Goal: Navigation & Orientation: Find specific page/section

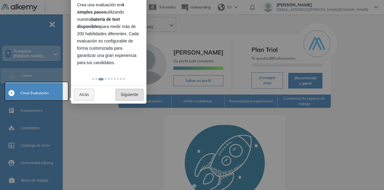
click at [127, 91] on link "Siguiente" at bounding box center [130, 95] width 28 height 12
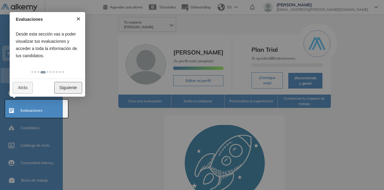
click at [68, 87] on link "Siguiente" at bounding box center [68, 88] width 28 height 12
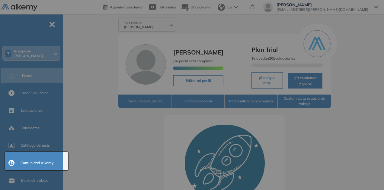
scroll to position [75, 0]
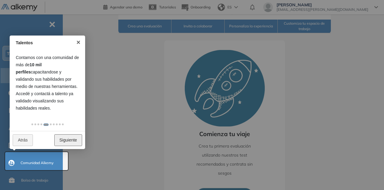
click at [65, 139] on link "Siguiente" at bounding box center [68, 141] width 28 height 12
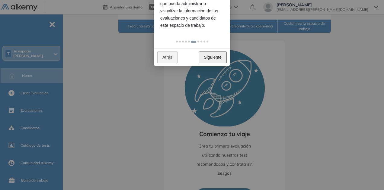
click at [207, 52] on link "Siguiente" at bounding box center [213, 58] width 28 height 12
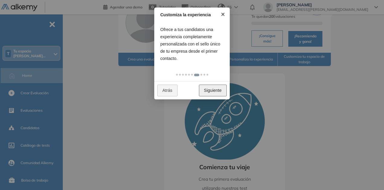
scroll to position [15, 0]
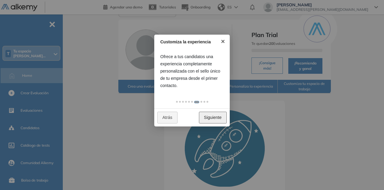
click at [211, 117] on link "Siguiente" at bounding box center [213, 118] width 28 height 12
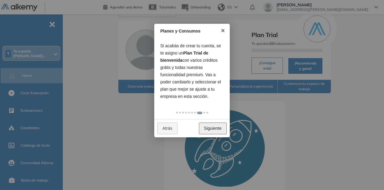
click at [209, 124] on link "Siguiente" at bounding box center [213, 129] width 28 height 12
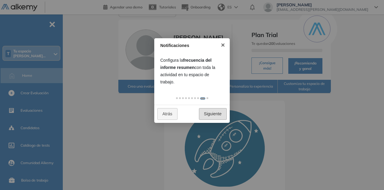
click at [209, 124] on div at bounding box center [192, 95] width 384 height 190
click at [209, 115] on link "Siguiente" at bounding box center [213, 114] width 28 height 12
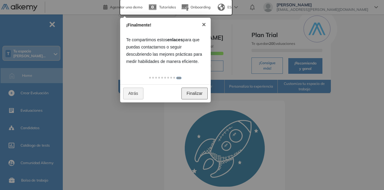
click at [187, 92] on link "Finalizar" at bounding box center [194, 94] width 26 height 12
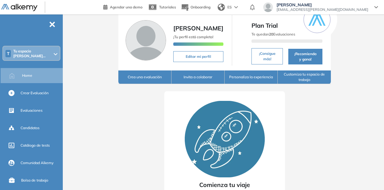
scroll to position [30, 0]
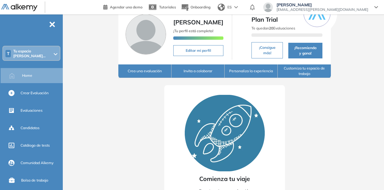
click at [17, 6] on img at bounding box center [19, 8] width 36 height 8
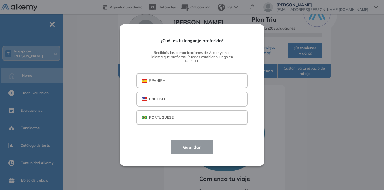
click at [174, 84] on button "SPANISH" at bounding box center [191, 80] width 111 height 15
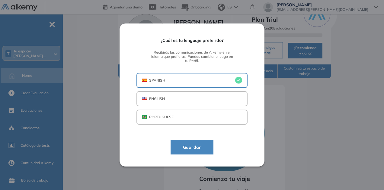
click at [186, 143] on button "Guardar" at bounding box center [192, 147] width 43 height 14
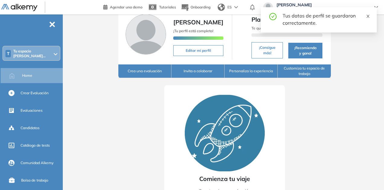
click at [368, 18] on icon "close" at bounding box center [368, 16] width 4 height 4
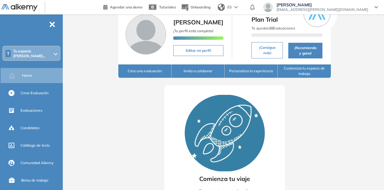
click at [336, 11] on span "[EMAIL_ADDRESS][PERSON_NAME][DOMAIN_NAME]" at bounding box center [322, 9] width 92 height 5
